Goal: Task Accomplishment & Management: Manage account settings

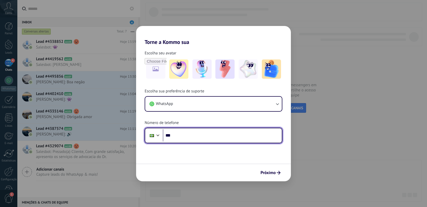
click at [185, 136] on input "***" at bounding box center [222, 135] width 119 height 12
type input "**********"
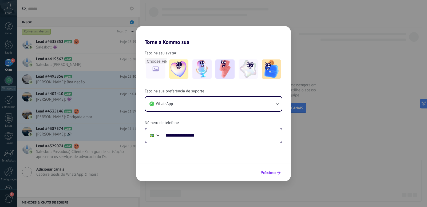
click at [277, 170] on button "Próximo" at bounding box center [270, 172] width 25 height 9
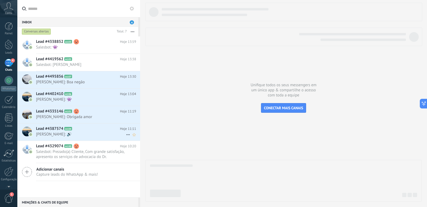
click at [86, 133] on span "[PERSON_NAME]: 🔊" at bounding box center [81, 133] width 90 height 5
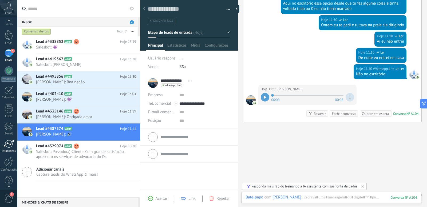
scroll to position [16, 0]
click at [11, 197] on span "1" at bounding box center [8, 197] width 9 height 9
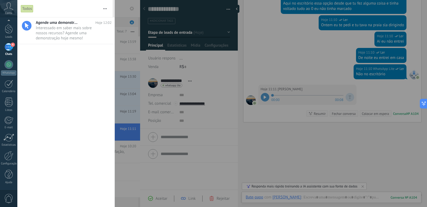
click at [11, 197] on span "0" at bounding box center [8, 197] width 9 height 9
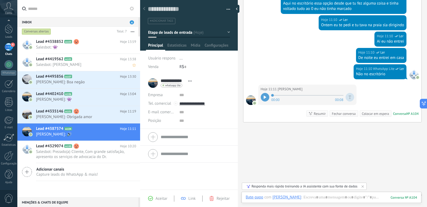
scroll to position [0, 0]
click at [84, 46] on span "Salesbot: 👾" at bounding box center [81, 47] width 90 height 5
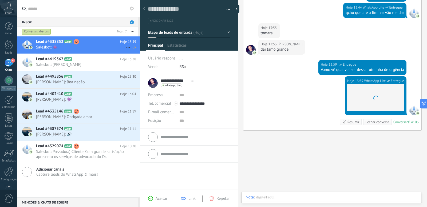
scroll to position [8, 0]
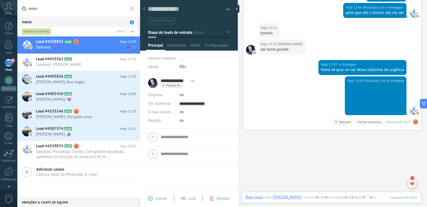
drag, startPoint x: 84, startPoint y: 46, endPoint x: 84, endPoint y: 42, distance: 4.5
click at [84, 42] on h2 "Lead #4338852 A103" at bounding box center [78, 41] width 84 height 5
click at [81, 21] on div "Inbox 4" at bounding box center [77, 22] width 121 height 10
click at [80, 60] on h2 "Lead #4419562 A105" at bounding box center [78, 58] width 84 height 5
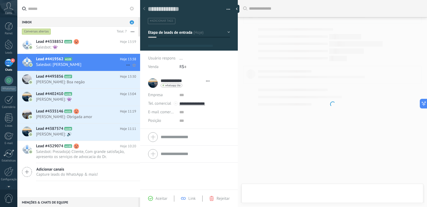
click at [126, 65] on icon at bounding box center [128, 65] width 6 height 6
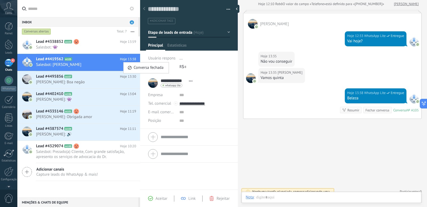
scroll to position [8, 0]
click at [103, 65] on div at bounding box center [213, 103] width 427 height 207
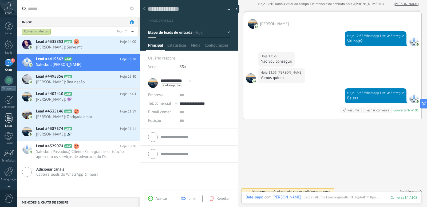
click at [11, 114] on div at bounding box center [9, 117] width 8 height 9
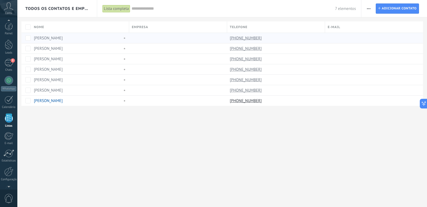
scroll to position [14, 0]
click at [42, 90] on link "[PERSON_NAME]" at bounding box center [48, 90] width 29 height 5
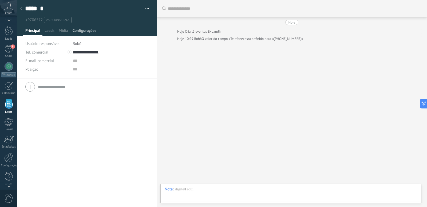
click at [81, 29] on span "Configurações" at bounding box center [84, 32] width 24 height 8
click at [89, 32] on span "Configurações" at bounding box center [84, 32] width 24 height 8
click at [55, 32] on div "Leads" at bounding box center [49, 32] width 14 height 8
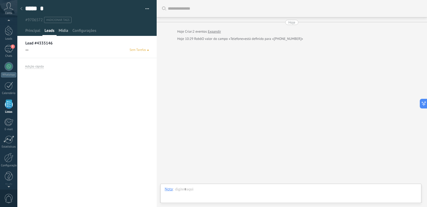
click at [63, 32] on span "Mídia" at bounding box center [64, 32] width 10 height 8
click at [85, 31] on span "Configurações" at bounding box center [84, 32] width 24 height 8
click at [9, 48] on div "5" at bounding box center [9, 49] width 9 height 8
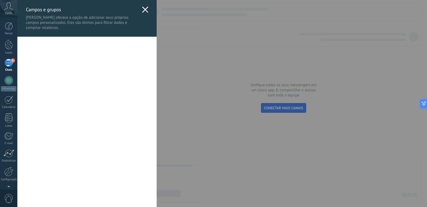
click at [145, 9] on use at bounding box center [145, 9] width 6 height 6
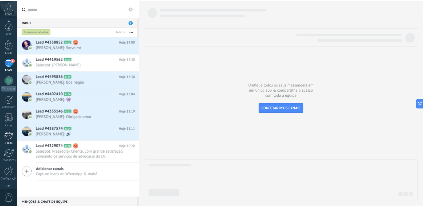
scroll to position [16, 0]
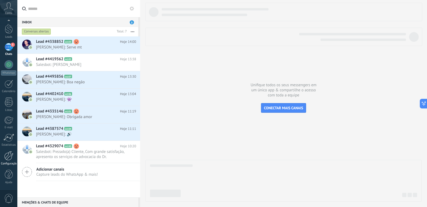
click at [10, 158] on div at bounding box center [8, 155] width 9 height 9
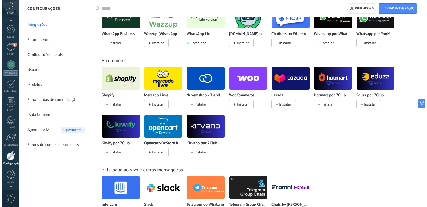
scroll to position [8, 0]
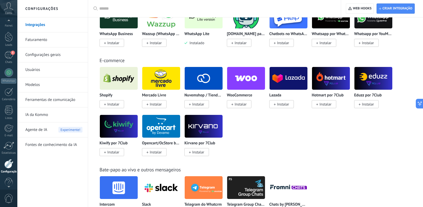
click at [10, 10] on icon at bounding box center [8, 6] width 9 height 8
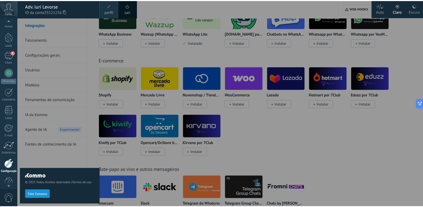
scroll to position [0, 0]
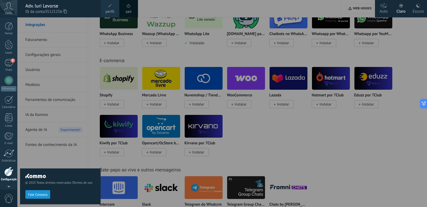
click at [7, 6] on use at bounding box center [8, 6] width 9 height 8
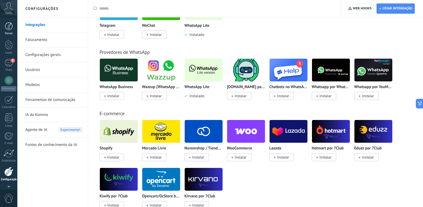
scroll to position [187, 0]
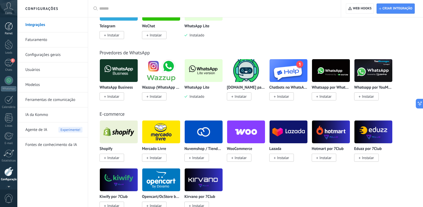
click at [11, 28] on div at bounding box center [9, 26] width 8 height 8
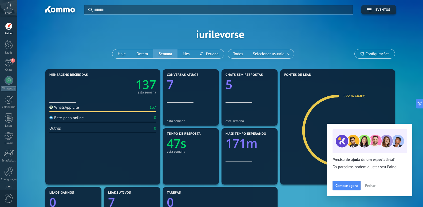
click at [376, 185] on span "Fechar" at bounding box center [370, 185] width 11 height 4
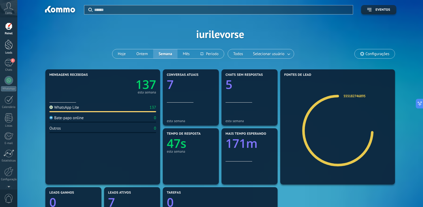
click at [9, 43] on div at bounding box center [9, 45] width 8 height 10
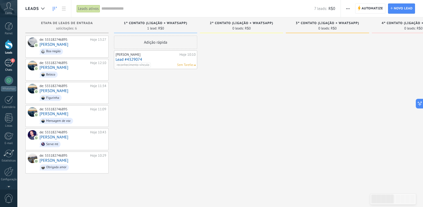
click at [11, 61] on span "5" at bounding box center [13, 60] width 4 height 4
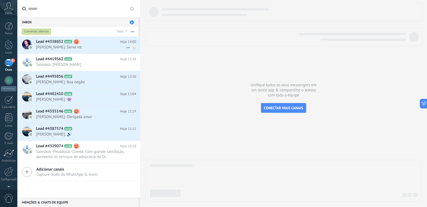
click at [128, 46] on icon at bounding box center [128, 47] width 6 height 6
click at [96, 45] on div at bounding box center [213, 103] width 427 height 207
click at [68, 174] on span "Capture leads do WhatsApp & mais!" at bounding box center [67, 174] width 62 height 5
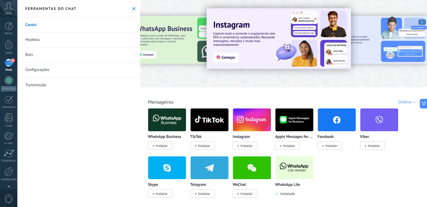
click at [49, 69] on link "Configurações" at bounding box center [78, 69] width 123 height 15
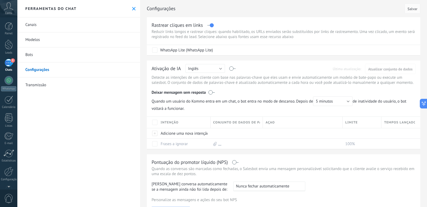
click at [134, 8] on icon at bounding box center [133, 8] width 3 height 3
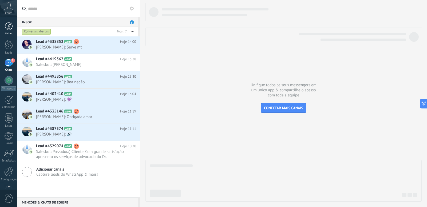
click at [9, 29] on div at bounding box center [9, 26] width 8 height 8
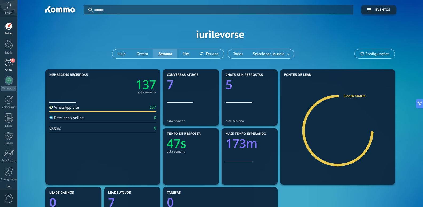
click at [13, 65] on div "5" at bounding box center [9, 63] width 9 height 8
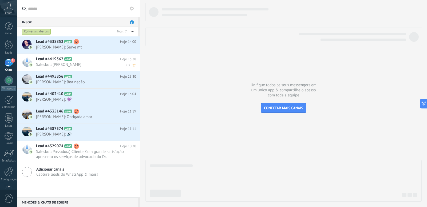
click at [93, 63] on span "Salesbot: [PERSON_NAME]" at bounding box center [81, 64] width 90 height 5
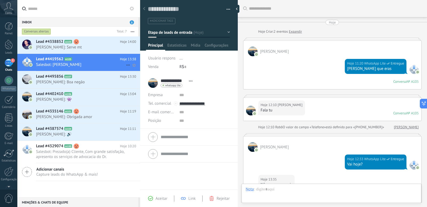
scroll to position [128, 0]
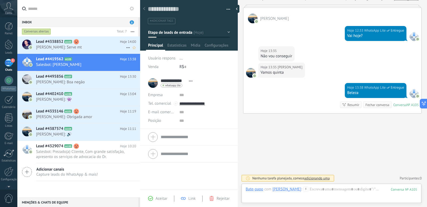
click at [89, 47] on span "[PERSON_NAME]: Serve mt" at bounding box center [81, 47] width 90 height 5
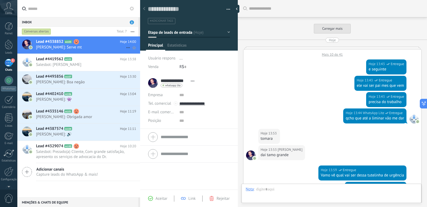
scroll to position [8, 0]
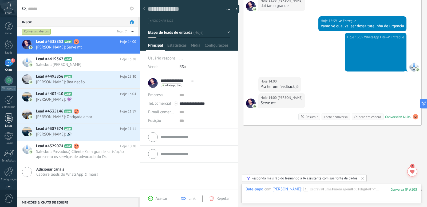
click at [10, 121] on div at bounding box center [9, 117] width 8 height 9
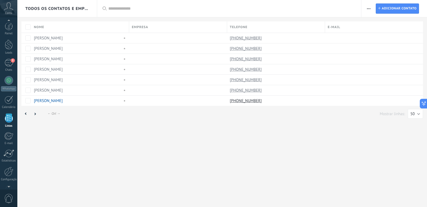
scroll to position [14, 0]
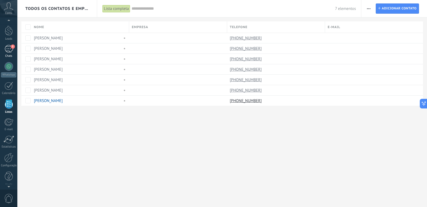
click at [10, 50] on div "5" at bounding box center [9, 49] width 9 height 8
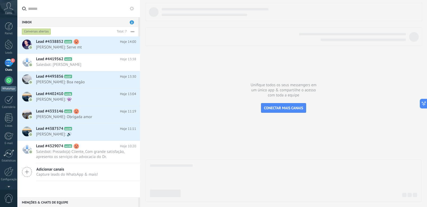
click at [10, 81] on div at bounding box center [9, 80] width 9 height 9
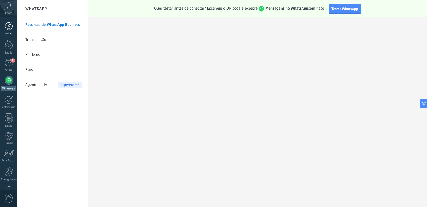
click at [7, 27] on div at bounding box center [9, 26] width 8 height 8
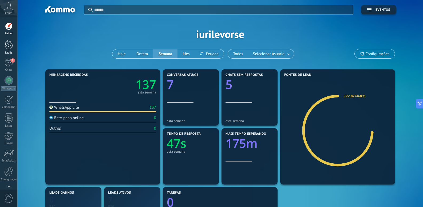
click at [9, 47] on div at bounding box center [9, 45] width 8 height 10
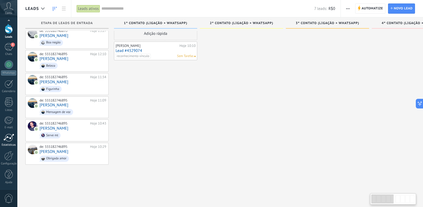
scroll to position [9, 0]
click at [11, 153] on div at bounding box center [8, 155] width 9 height 9
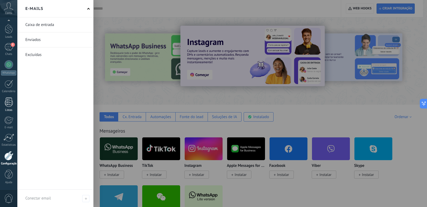
click at [10, 104] on div at bounding box center [9, 101] width 8 height 9
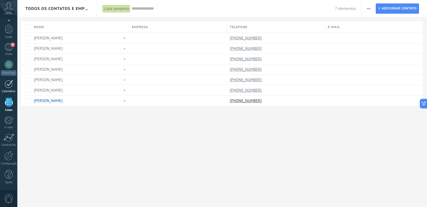
click at [9, 85] on div at bounding box center [9, 84] width 9 height 8
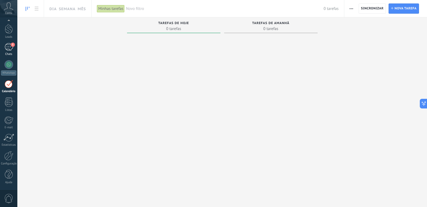
click at [9, 49] on div "5" at bounding box center [9, 47] width 9 height 8
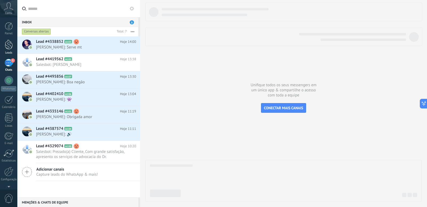
click at [6, 44] on div at bounding box center [9, 45] width 8 height 10
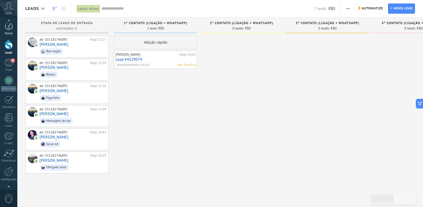
click at [10, 28] on div at bounding box center [9, 26] width 8 height 8
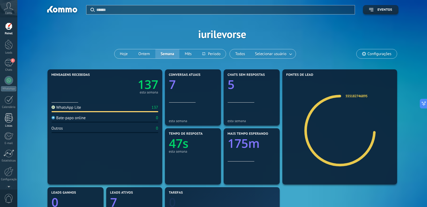
click at [8, 114] on div at bounding box center [9, 117] width 8 height 9
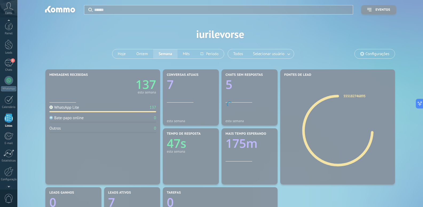
scroll to position [14, 0]
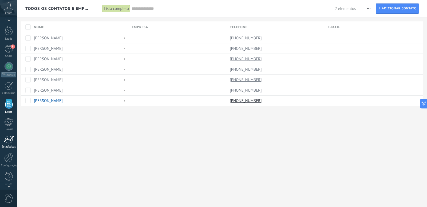
click at [9, 139] on div at bounding box center [8, 139] width 11 height 8
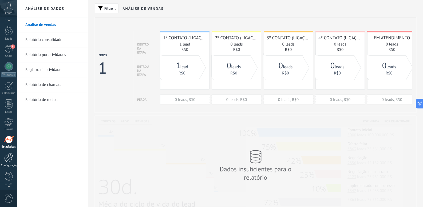
click at [11, 157] on div at bounding box center [8, 157] width 9 height 9
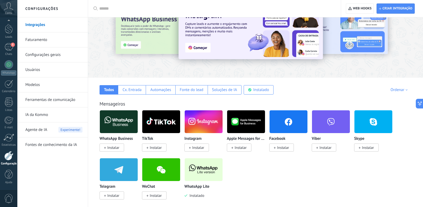
scroll to position [27, 0]
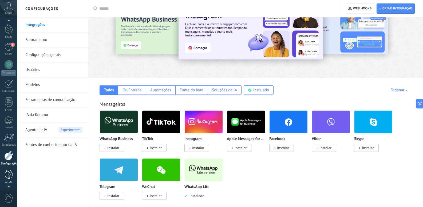
click at [8, 172] on div at bounding box center [9, 173] width 8 height 9
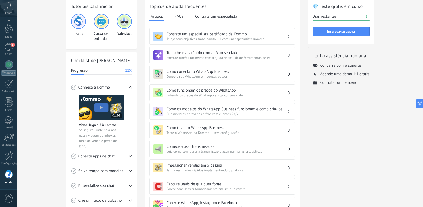
scroll to position [107, 0]
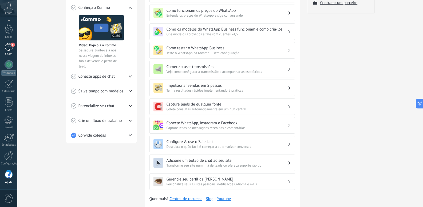
click at [9, 49] on div "5" at bounding box center [9, 47] width 9 height 8
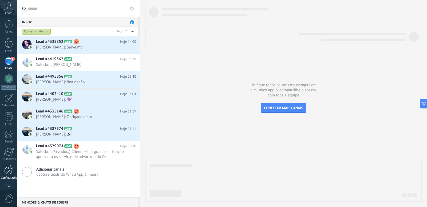
click at [10, 170] on div at bounding box center [8, 169] width 9 height 9
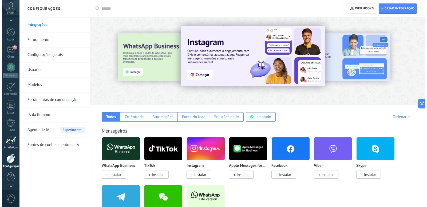
scroll to position [16, 0]
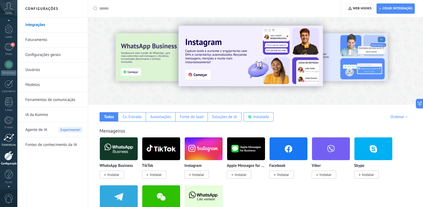
click at [11, 136] on div at bounding box center [8, 137] width 11 height 8
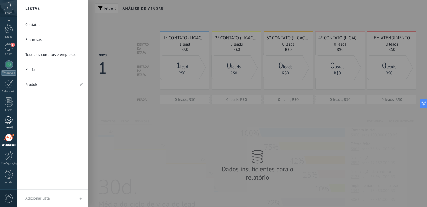
click at [7, 119] on div at bounding box center [8, 120] width 9 height 8
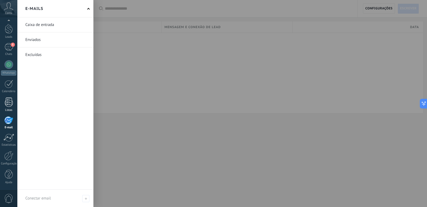
click at [7, 102] on div at bounding box center [9, 101] width 8 height 9
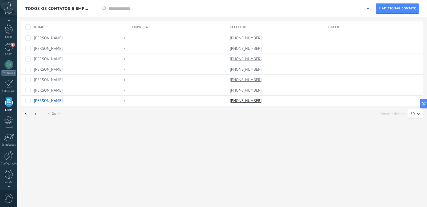
scroll to position [14, 0]
click at [10, 87] on div at bounding box center [9, 85] width 9 height 8
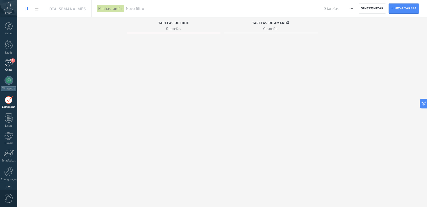
click at [10, 65] on div "5" at bounding box center [9, 63] width 9 height 8
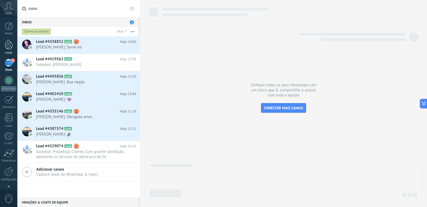
click at [8, 44] on div at bounding box center [9, 45] width 8 height 10
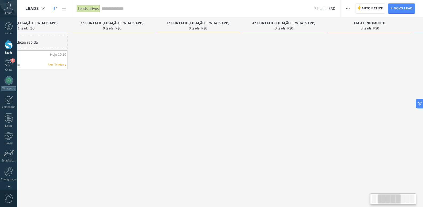
drag, startPoint x: 321, startPoint y: 73, endPoint x: 192, endPoint y: 81, distance: 129.6
click at [192, 81] on div at bounding box center [198, 105] width 83 height 138
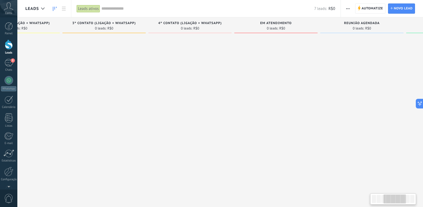
drag, startPoint x: 280, startPoint y: 82, endPoint x: 185, endPoint y: 87, distance: 94.4
click at [185, 87] on div at bounding box center [190, 105] width 83 height 138
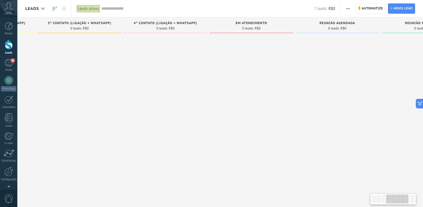
scroll to position [0, 280]
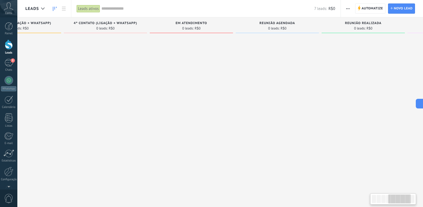
drag, startPoint x: 247, startPoint y: 85, endPoint x: 172, endPoint y: 84, distance: 75.6
click at [172, 84] on div at bounding box center [191, 105] width 83 height 138
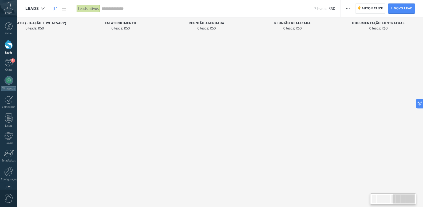
scroll to position [0, 384]
drag, startPoint x: 270, startPoint y: 81, endPoint x: 201, endPoint y: 79, distance: 69.0
click at [172, 82] on div at bounding box center [201, 105] width 83 height 138
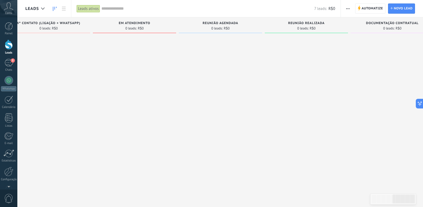
scroll to position [0, 364]
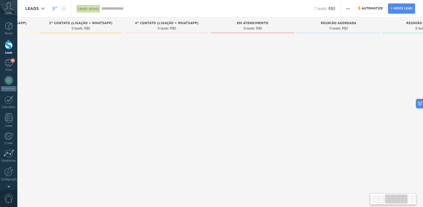
drag, startPoint x: 204, startPoint y: 77, endPoint x: 349, endPoint y: 87, distance: 145.4
click at [349, 87] on div at bounding box center [338, 105] width 83 height 138
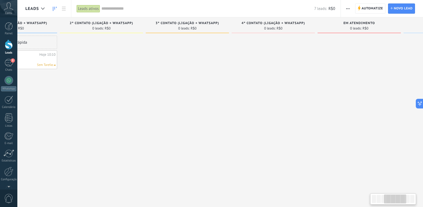
drag, startPoint x: 230, startPoint y: 84, endPoint x: 324, endPoint y: 96, distance: 94.5
click at [322, 96] on div at bounding box center [359, 105] width 83 height 138
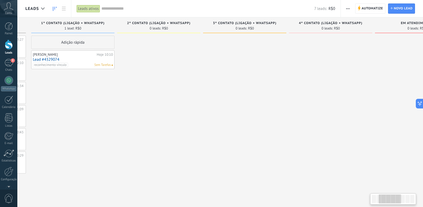
drag, startPoint x: 184, startPoint y: 71, endPoint x: 277, endPoint y: 84, distance: 93.4
click at [276, 84] on div at bounding box center [244, 105] width 83 height 138
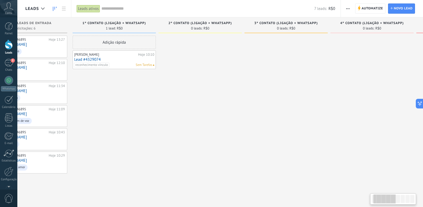
scroll to position [0, 0]
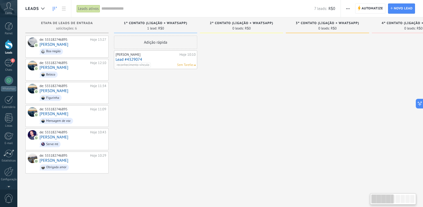
drag, startPoint x: 162, startPoint y: 66, endPoint x: 256, endPoint y: 83, distance: 95.3
click at [256, 83] on div at bounding box center [241, 105] width 83 height 138
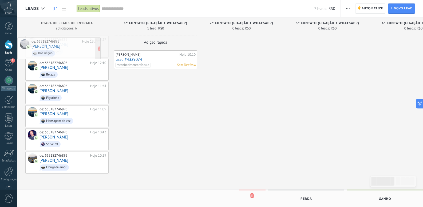
drag, startPoint x: 71, startPoint y: 48, endPoint x: 56, endPoint y: 49, distance: 15.3
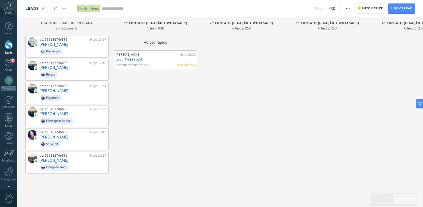
drag, startPoint x: 324, startPoint y: 205, endPoint x: 345, endPoint y: 192, distance: 25.2
click at [350, 205] on div "Etapa de leads de entrada solicitações: 6 0 0 0 6 0 0 0 6 de: 555182746895 Hoje…" at bounding box center [220, 116] width 406 height 199
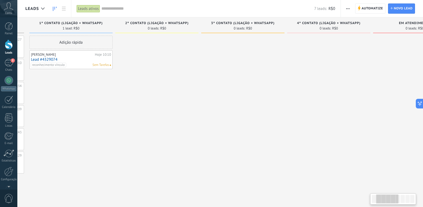
drag, startPoint x: 312, startPoint y: 129, endPoint x: 231, endPoint y: 124, distance: 81.9
click at [231, 124] on div at bounding box center [242, 105] width 83 height 138
drag, startPoint x: 267, startPoint y: 119, endPoint x: 261, endPoint y: 118, distance: 6.7
click at [285, 119] on div at bounding box center [326, 105] width 83 height 138
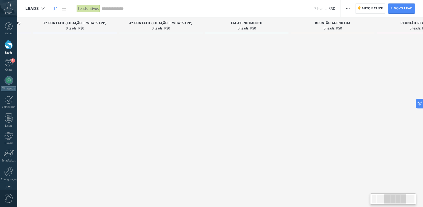
drag, startPoint x: 243, startPoint y: 118, endPoint x: 208, endPoint y: 109, distance: 35.8
click at [196, 114] on div at bounding box center [160, 105] width 83 height 138
drag, startPoint x: 284, startPoint y: 110, endPoint x: 223, endPoint y: 107, distance: 60.4
click at [291, 108] on div at bounding box center [332, 105] width 83 height 138
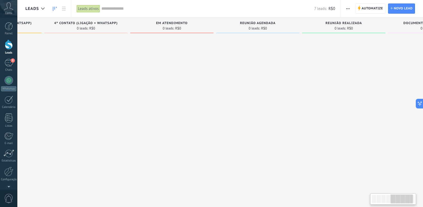
drag, startPoint x: 296, startPoint y: 109, endPoint x: 252, endPoint y: 105, distance: 44.3
click at [302, 107] on div at bounding box center [343, 105] width 83 height 138
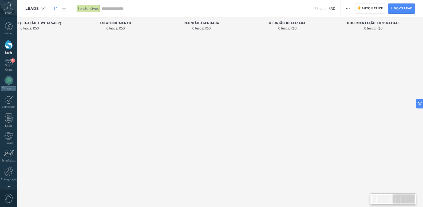
drag, startPoint x: 289, startPoint y: 102, endPoint x: 249, endPoint y: 101, distance: 40.6
click at [249, 101] on div at bounding box center [287, 105] width 83 height 138
drag, startPoint x: 342, startPoint y: 99, endPoint x: 299, endPoint y: 103, distance: 43.1
click at [299, 103] on div "Etapa de leads de entrada solicitações: 6 0 0 0 6 0 0 0 6 de: 555182746895 Hoje…" at bounding box center [32, 95] width 782 height 156
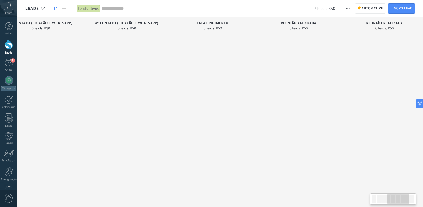
drag, startPoint x: 301, startPoint y: 111, endPoint x: 356, endPoint y: 110, distance: 55.1
click at [356, 110] on div at bounding box center [384, 105] width 83 height 138
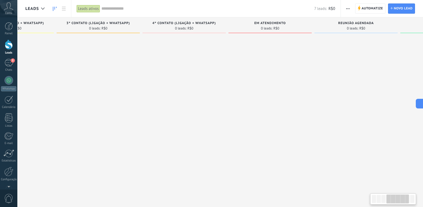
drag, startPoint x: 252, startPoint y: 131, endPoint x: 333, endPoint y: 131, distance: 81.2
click at [312, 131] on div at bounding box center [270, 105] width 83 height 138
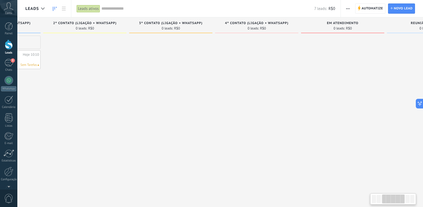
drag, startPoint x: 279, startPoint y: 129, endPoint x: 328, endPoint y: 134, distance: 48.8
click at [328, 134] on div at bounding box center [342, 105] width 83 height 138
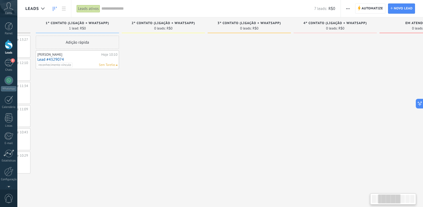
drag, startPoint x: 242, startPoint y: 122, endPoint x: 305, endPoint y: 126, distance: 62.9
click at [294, 126] on div "3º CONTATO (LIGAÇÃO + WHATSAPP) 0 leads: R$0" at bounding box center [251, 95] width 86 height 156
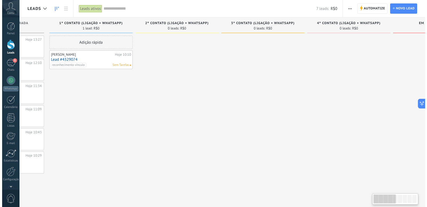
scroll to position [0, 0]
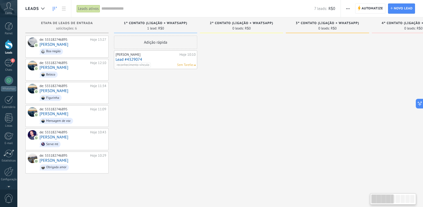
drag, startPoint x: 262, startPoint y: 116, endPoint x: 305, endPoint y: 124, distance: 43.4
click at [306, 123] on div "Etapa de leads de entrada solicitações: 6 0 0 0 6 0 0 0 6 de: 555182746895 Hoje…" at bounding box center [416, 95] width 782 height 156
click at [84, 48] on span "Boa negão" at bounding box center [73, 51] width 67 height 8
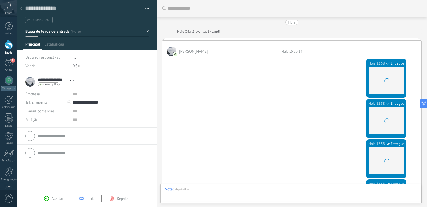
scroll to position [447, 0]
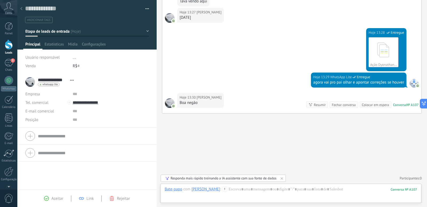
click at [146, 8] on button "button" at bounding box center [146, 9] width 8 height 8
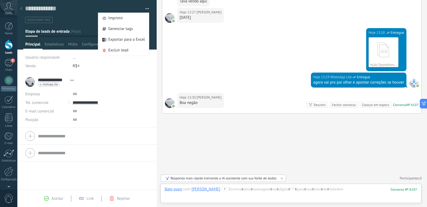
click at [146, 8] on button "button" at bounding box center [146, 9] width 8 height 8
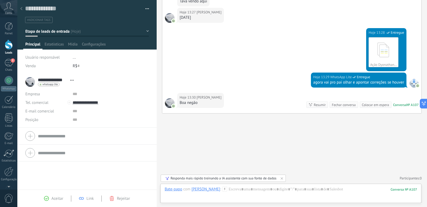
click at [10, 45] on div at bounding box center [9, 45] width 8 height 10
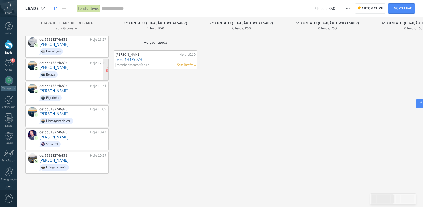
click at [85, 70] on span "Beleza" at bounding box center [73, 74] width 67 height 8
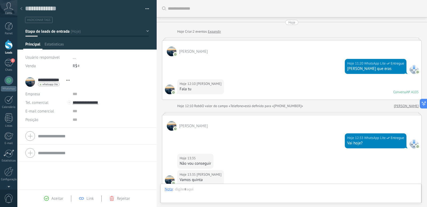
scroll to position [107, 0]
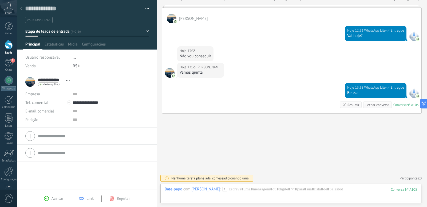
click at [73, 57] on span "..." at bounding box center [74, 57] width 3 height 5
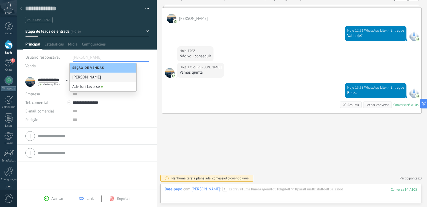
click at [119, 29] on button "Etapa de leads de entrada" at bounding box center [87, 31] width 124 height 10
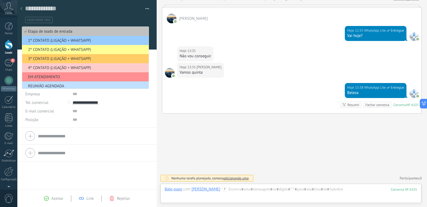
click at [168, 30] on div "Hoje 12:33 WhatsApp Lite Entregue Vai hoje?" at bounding box center [291, 34] width 259 height 23
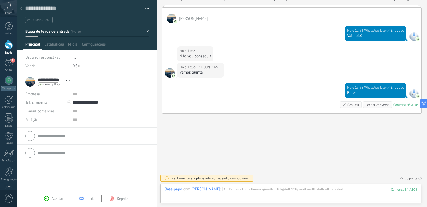
click at [146, 8] on button "button" at bounding box center [146, 9] width 8 height 8
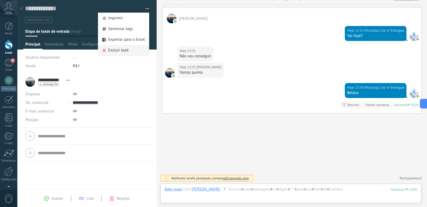
click at [115, 51] on span "Excluir lead" at bounding box center [118, 50] width 20 height 11
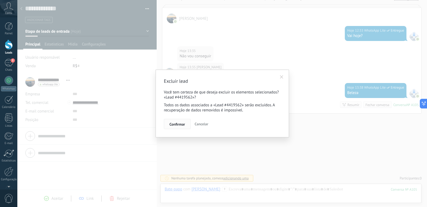
click at [179, 125] on span "Confirmar" at bounding box center [177, 124] width 15 height 4
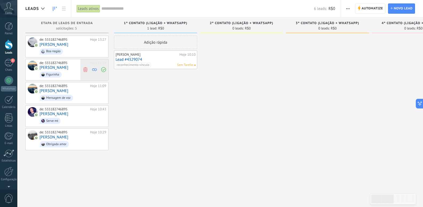
click at [86, 69] on use at bounding box center [85, 69] width 4 height 5
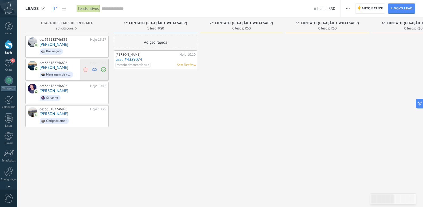
click at [88, 69] on span at bounding box center [85, 69] width 7 height 21
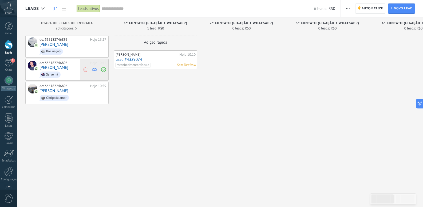
click at [85, 70] on icon at bounding box center [85, 69] width 5 height 5
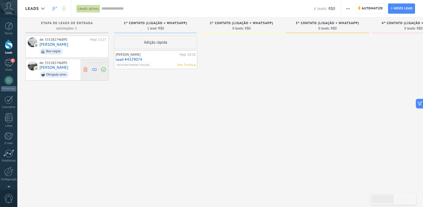
click at [86, 70] on icon at bounding box center [85, 69] width 5 height 5
click at [89, 44] on div "de: 555182746895 Hoje 13:27 [PERSON_NAME] negão" at bounding box center [73, 46] width 67 height 18
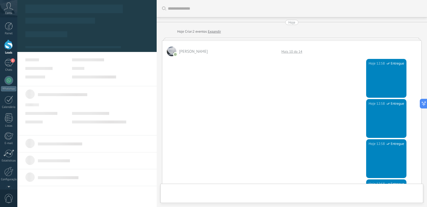
type textarea "**********"
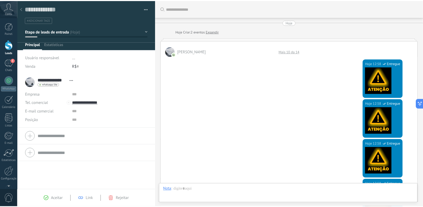
scroll to position [447, 0]
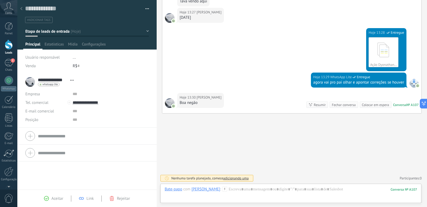
click at [147, 9] on div "Salvar e criar Imprimir Gerenciar tags Exportar para o Excel" at bounding box center [87, 11] width 140 height 23
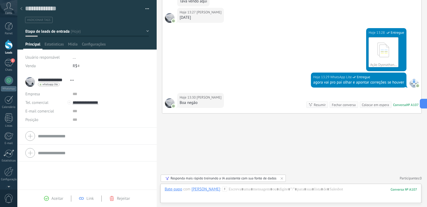
click at [147, 9] on button "button" at bounding box center [146, 9] width 8 height 8
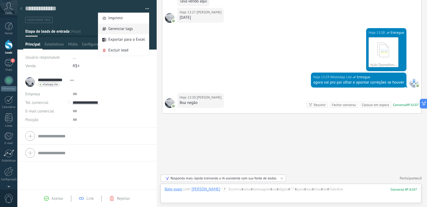
click at [127, 29] on span "Gerenciar tags" at bounding box center [120, 29] width 25 height 11
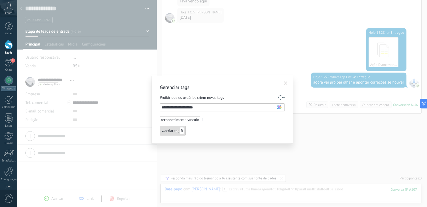
type input "**********"
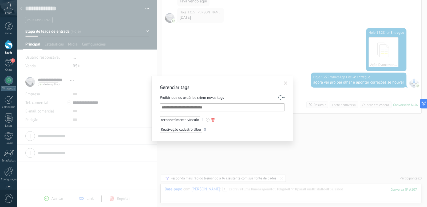
click at [214, 120] on div at bounding box center [213, 120] width 3 height 4
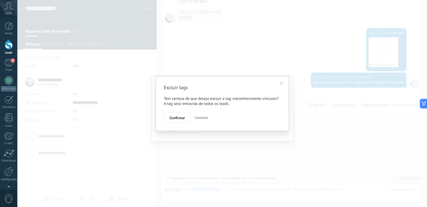
click at [199, 117] on span "Cancelar" at bounding box center [202, 117] width 14 height 5
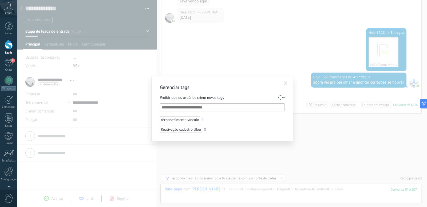
click at [135, 103] on div "Gerenciar tags Proibir que os usuários criem novas tags reconhecimento vínculo …" at bounding box center [222, 103] width 410 height 207
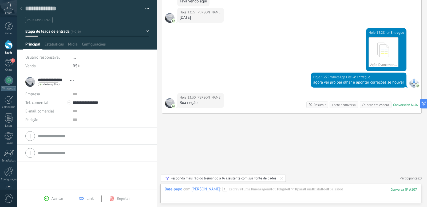
click at [145, 7] on button "button" at bounding box center [146, 9] width 8 height 8
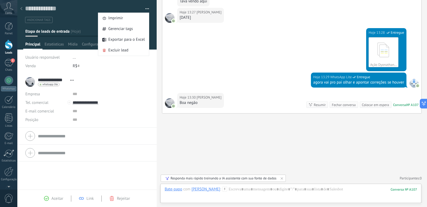
click at [202, 45] on div "Hoje 13:28 WhatsApp Lite Entregue Ação Dyonathan x Uber 02.09.docx Download" at bounding box center [291, 50] width 259 height 44
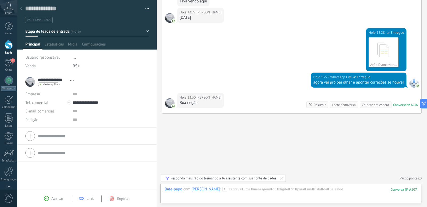
click at [8, 45] on div at bounding box center [9, 45] width 8 height 10
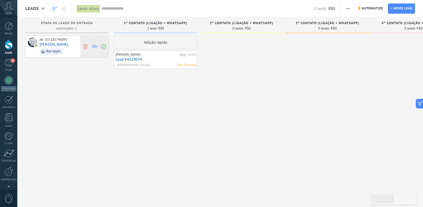
click at [105, 46] on icon at bounding box center [103, 46] width 5 height 5
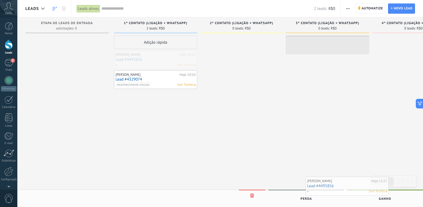
scroll to position [0, 3]
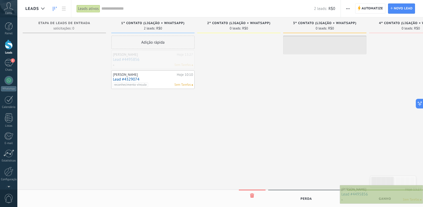
drag, startPoint x: 154, startPoint y: 63, endPoint x: 387, endPoint y: 198, distance: 269.0
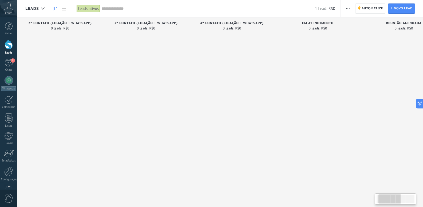
drag, startPoint x: 355, startPoint y: 89, endPoint x: 260, endPoint y: 84, distance: 94.4
click at [277, 84] on div at bounding box center [318, 104] width 83 height 137
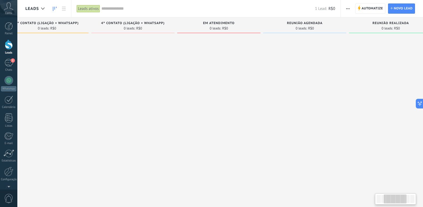
drag, startPoint x: 301, startPoint y: 79, endPoint x: 237, endPoint y: 77, distance: 64.2
click at [238, 77] on div at bounding box center [218, 104] width 83 height 137
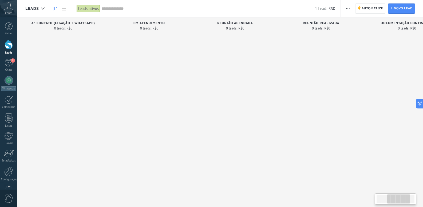
drag, startPoint x: 255, startPoint y: 77, endPoint x: 250, endPoint y: 77, distance: 4.8
click at [250, 77] on div at bounding box center [235, 104] width 83 height 137
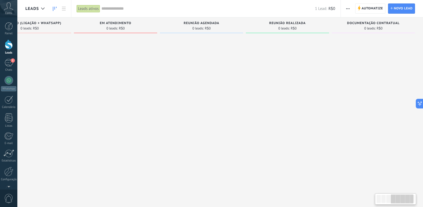
drag, startPoint x: 338, startPoint y: 82, endPoint x: 271, endPoint y: 83, distance: 67.6
click at [271, 83] on div at bounding box center [287, 104] width 83 height 137
drag, startPoint x: 316, startPoint y: 77, endPoint x: 277, endPoint y: 77, distance: 38.5
click at [277, 77] on div at bounding box center [287, 104] width 83 height 137
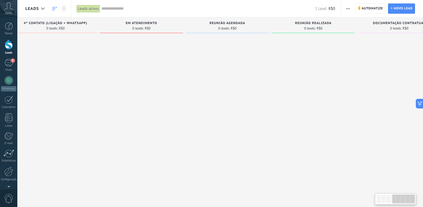
scroll to position [0, 243]
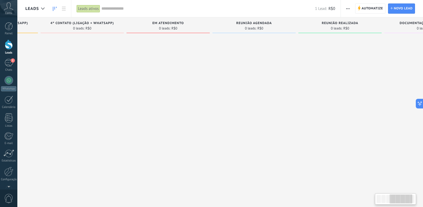
drag, startPoint x: 260, startPoint y: 79, endPoint x: 313, endPoint y: 81, distance: 52.7
click at [313, 81] on div at bounding box center [340, 104] width 83 height 137
click at [348, 8] on icon "button" at bounding box center [348, 8] width 3 height 1
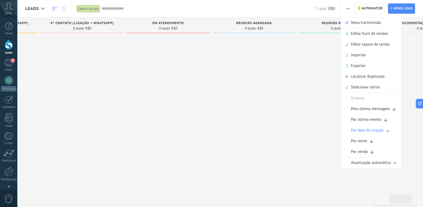
click at [348, 8] on icon "button" at bounding box center [348, 8] width 3 height 1
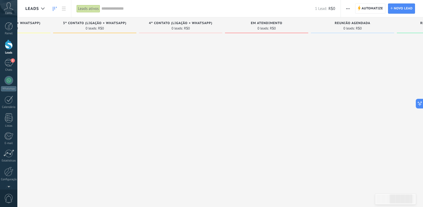
drag, startPoint x: 135, startPoint y: 96, endPoint x: 241, endPoint y: 100, distance: 105.9
click at [240, 99] on div at bounding box center [266, 104] width 83 height 137
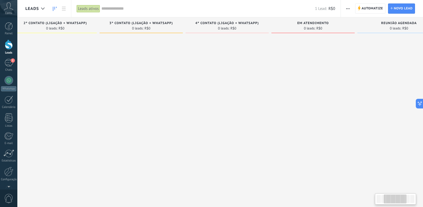
drag, startPoint x: 135, startPoint y: 97, endPoint x: 235, endPoint y: 100, distance: 99.5
click at [183, 100] on div at bounding box center [141, 104] width 83 height 137
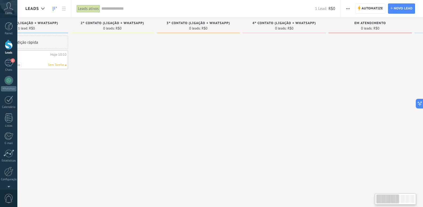
scroll to position [0, 0]
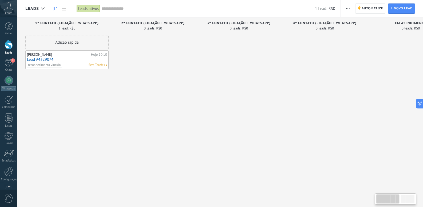
drag, startPoint x: 131, startPoint y: 92, endPoint x: 219, endPoint y: 101, distance: 88.6
click at [219, 101] on div "Etapa de leads de entrada solicitações: 0 0 0 0 0 0 0 0 0 1º CONTATO (LIGAÇÃO +…" at bounding box center [372, 94] width 694 height 155
click at [9, 67] on link "1 Chats" at bounding box center [8, 65] width 17 height 13
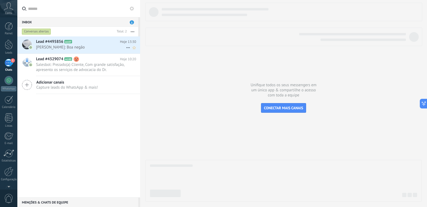
click at [125, 46] on icon at bounding box center [128, 47] width 6 height 6
click at [153, 62] on span "Conversa fechada" at bounding box center [149, 61] width 30 height 11
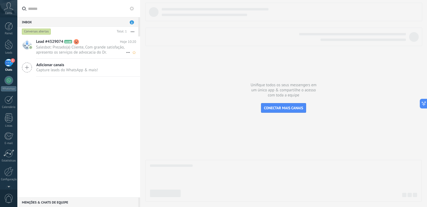
click at [126, 53] on icon at bounding box center [128, 52] width 6 height 6
click at [143, 55] on span "Conversa fechada" at bounding box center [149, 55] width 30 height 11
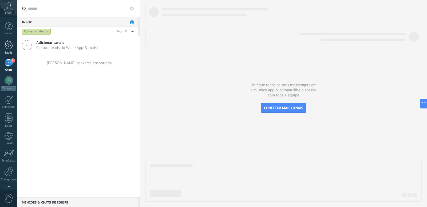
click at [10, 44] on div at bounding box center [9, 45] width 8 height 10
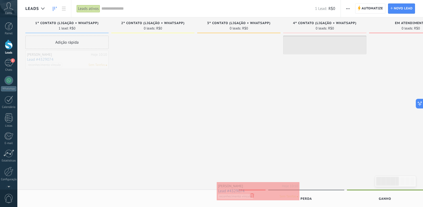
drag, startPoint x: 67, startPoint y: 61, endPoint x: 259, endPoint y: 192, distance: 232.3
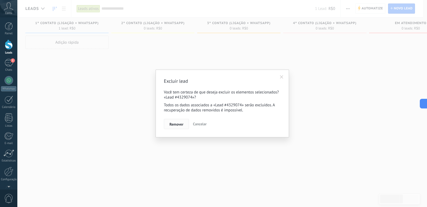
click at [178, 124] on span "Remover" at bounding box center [177, 124] width 14 height 4
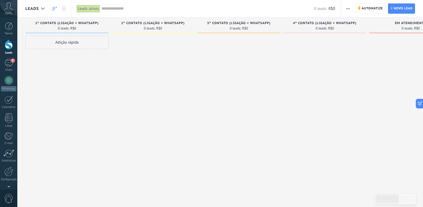
drag, startPoint x: 162, startPoint y: 90, endPoint x: 193, endPoint y: 92, distance: 30.5
click at [193, 91] on div "Etapa de leads de entrada solicitações: 0 0 0 0 0 0 0 0 0 1º CONTATO (LIGAÇÃO +…" at bounding box center [372, 94] width 694 height 155
drag, startPoint x: 116, startPoint y: 85, endPoint x: 180, endPoint y: 91, distance: 64.6
click at [180, 90] on div "Etapa de leads de entrada solicitações: 0 0 0 0 0 0 0 0 0 1º CONTATO (LIGAÇÃO +…" at bounding box center [372, 94] width 694 height 155
click at [89, 9] on div "Leads ativos" at bounding box center [89, 9] width 24 height 8
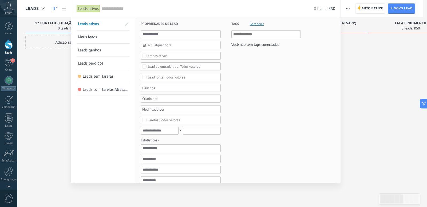
click at [96, 49] on span "Leads ganhos" at bounding box center [89, 50] width 23 height 5
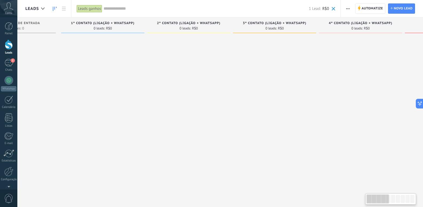
drag, startPoint x: 231, startPoint y: 81, endPoint x: 179, endPoint y: 76, distance: 52.1
click at [167, 78] on div at bounding box center [188, 104] width 83 height 137
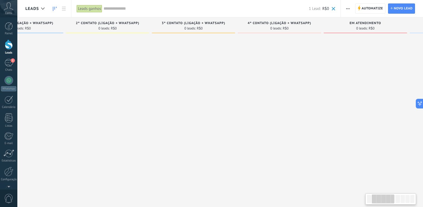
drag, startPoint x: 303, startPoint y: 79, endPoint x: 212, endPoint y: 75, distance: 90.9
click at [216, 75] on div at bounding box center [193, 104] width 83 height 137
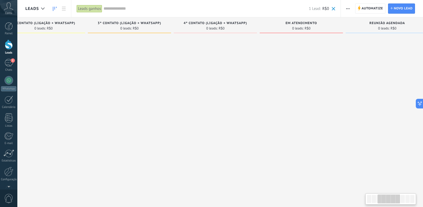
drag, startPoint x: 266, startPoint y: 79, endPoint x: 211, endPoint y: 79, distance: 55.3
click at [211, 79] on div at bounding box center [215, 104] width 83 height 137
drag, startPoint x: 235, startPoint y: 81, endPoint x: 222, endPoint y: 80, distance: 12.6
click at [222, 80] on div at bounding box center [215, 104] width 83 height 137
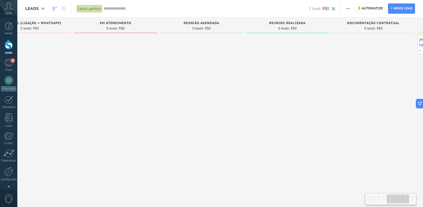
drag, startPoint x: 215, startPoint y: 83, endPoint x: 190, endPoint y: 82, distance: 25.4
click at [192, 83] on div at bounding box center [201, 104] width 83 height 137
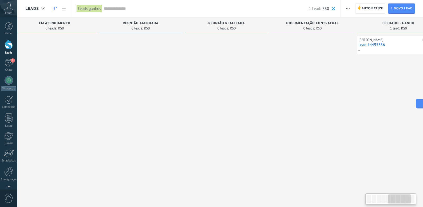
drag, startPoint x: 247, startPoint y: 82, endPoint x: 219, endPoint y: 81, distance: 27.5
click at [220, 81] on div at bounding box center [226, 104] width 83 height 137
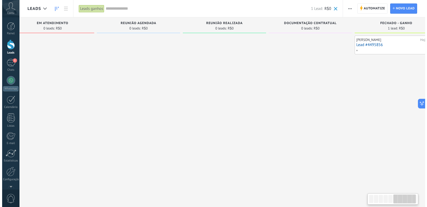
scroll to position [0, 470]
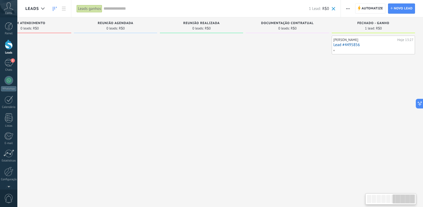
drag, startPoint x: 293, startPoint y: 76, endPoint x: 257, endPoint y: 78, distance: 35.8
click at [257, 78] on div at bounding box center [287, 104] width 83 height 137
click at [369, 48] on div at bounding box center [373, 50] width 80 height 5
click at [359, 44] on link "Lead #4495856" at bounding box center [374, 44] width 80 height 5
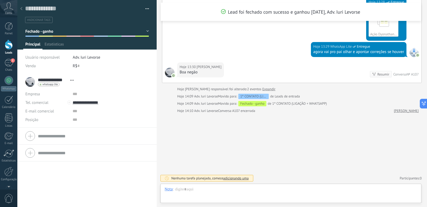
scroll to position [8, 0]
click at [77, 66] on input "text" at bounding box center [78, 65] width 2 height 9
click at [75, 66] on div "R$ 0" at bounding box center [111, 65] width 76 height 9
click at [9, 42] on div at bounding box center [9, 45] width 8 height 10
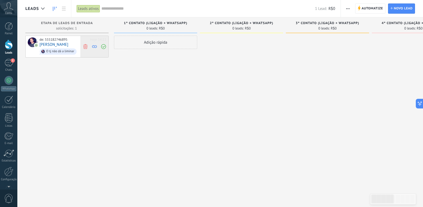
click at [87, 47] on icon at bounding box center [85, 46] width 5 height 5
click at [5, 64] on div "1" at bounding box center [9, 63] width 9 height 8
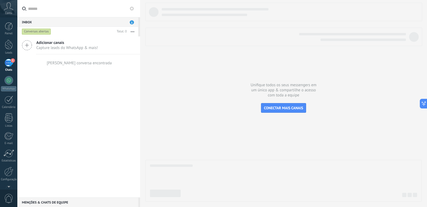
click at [102, 18] on div "Inbox 1" at bounding box center [77, 22] width 121 height 10
click at [102, 21] on div "Inbox 1" at bounding box center [77, 22] width 121 height 10
click at [132, 21] on span "1" at bounding box center [132, 22] width 4 height 4
click at [132, 22] on span "1" at bounding box center [132, 22] width 4 height 4
click at [133, 31] on button "button" at bounding box center [132, 32] width 11 height 10
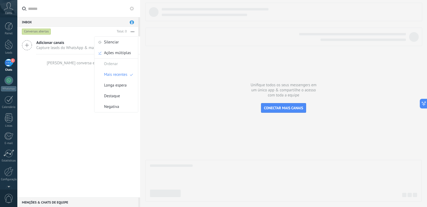
click at [133, 31] on button "button" at bounding box center [132, 32] width 11 height 10
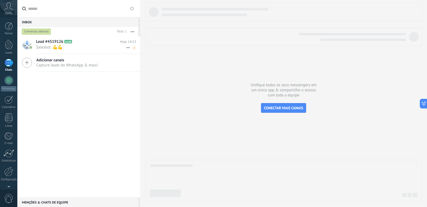
click at [92, 46] on span "Salesbot: 💪💪" at bounding box center [81, 47] width 90 height 5
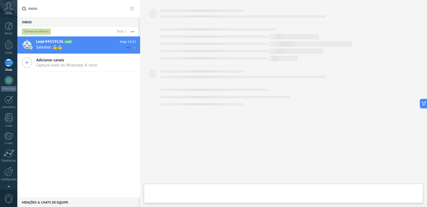
type textarea "**********"
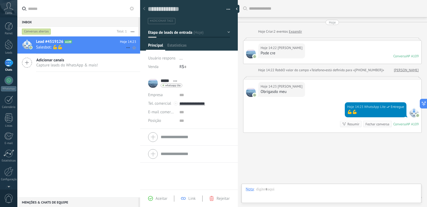
scroll to position [19, 0]
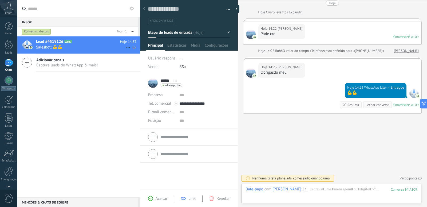
click at [126, 46] on icon at bounding box center [128, 47] width 6 height 6
click at [146, 52] on span "Conversa fechada" at bounding box center [149, 50] width 30 height 11
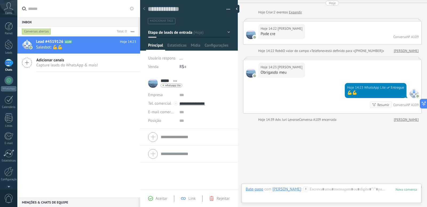
scroll to position [28, 0]
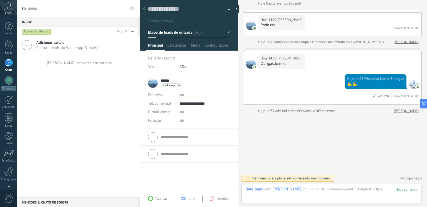
click at [9, 61] on div "1" at bounding box center [9, 63] width 9 height 8
